Goal: Find specific page/section: Find specific page/section

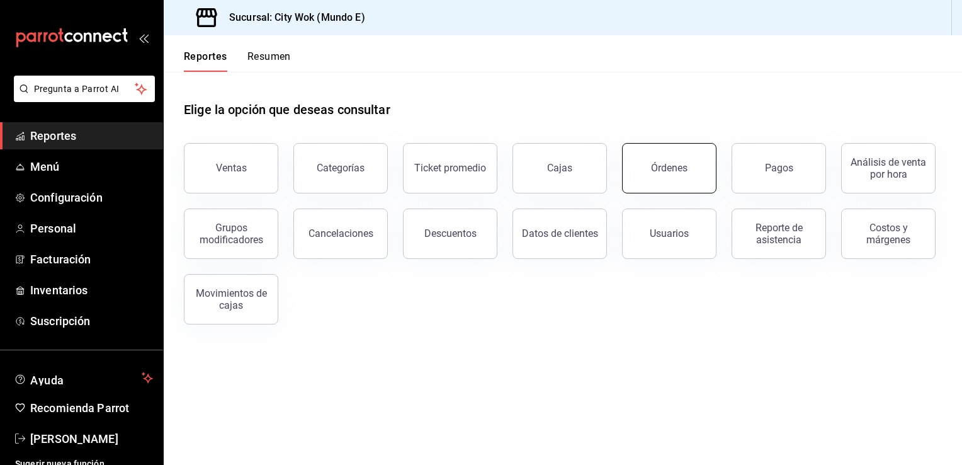
click at [673, 174] on button "Órdenes" at bounding box center [669, 168] width 94 height 50
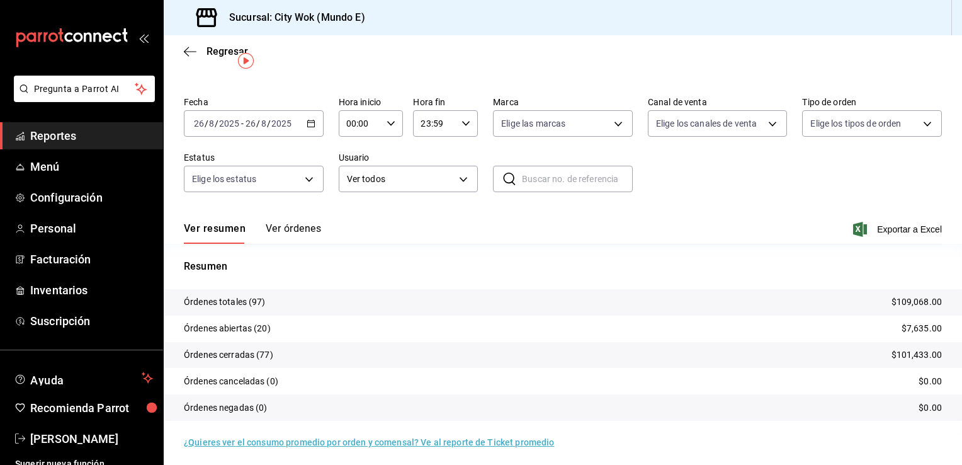
scroll to position [30, 0]
